Goal: Find specific page/section: Find specific page/section

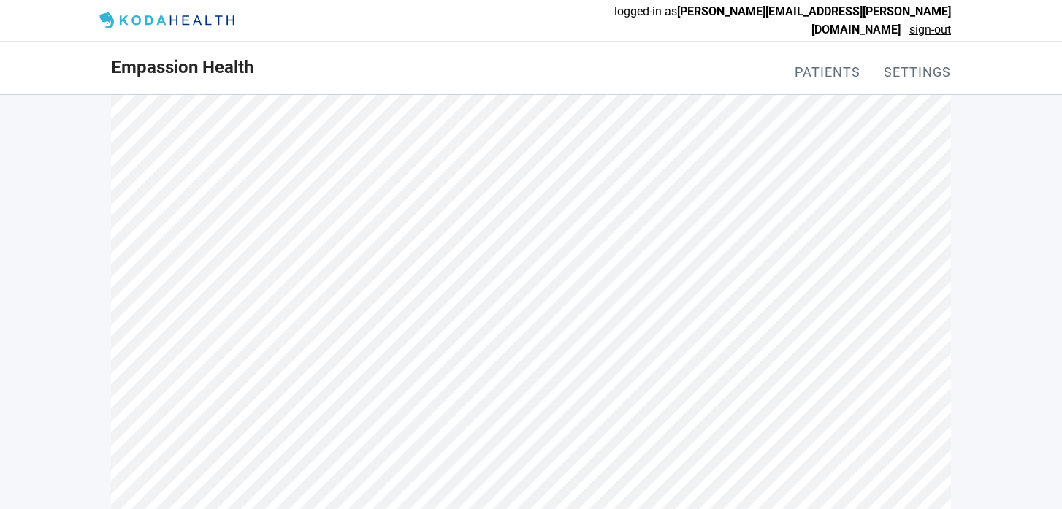
scroll to position [42, 0]
